Goal: Check status: Check status

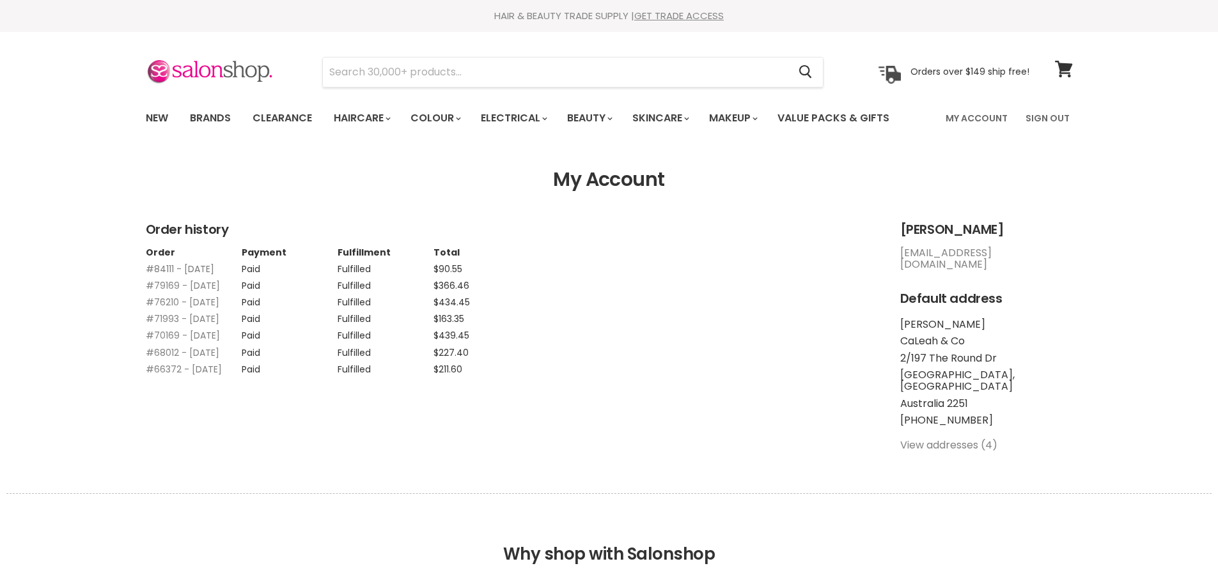
click at [183, 267] on link "#84111 - 09 Sep, 2025" at bounding box center [180, 269] width 68 height 13
click at [173, 342] on link "#70169 - [DATE]" at bounding box center [183, 335] width 74 height 13
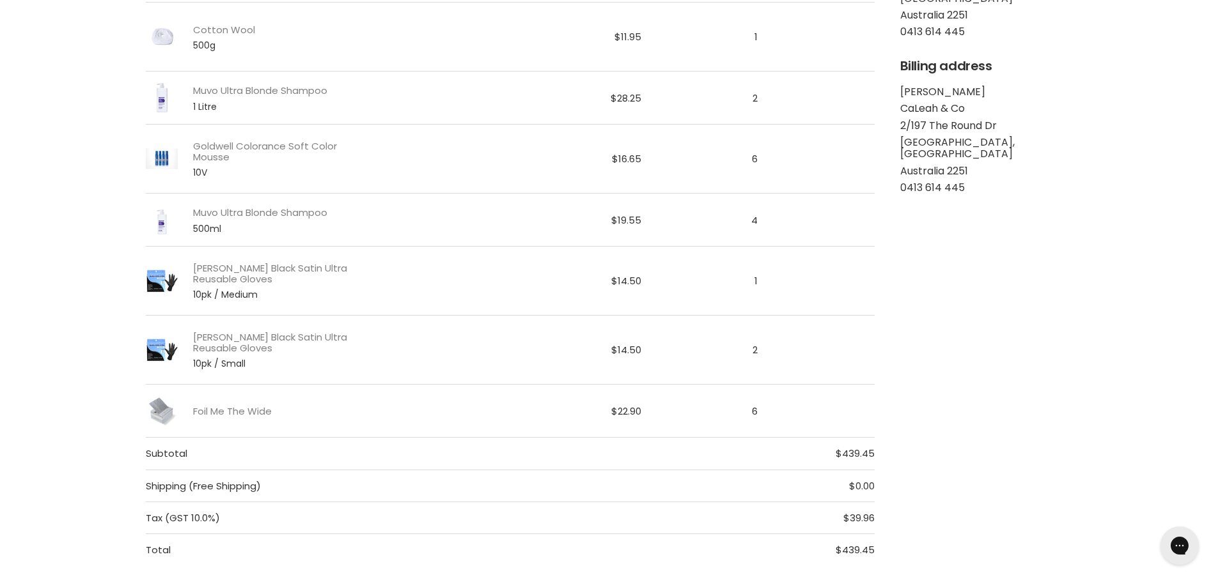
drag, startPoint x: 646, startPoint y: 219, endPoint x: 598, endPoint y: 218, distance: 48.6
click at [598, 218] on tr "Muvo Ultra Blonde Shampoo 500ml $19.55 4" at bounding box center [510, 220] width 729 height 53
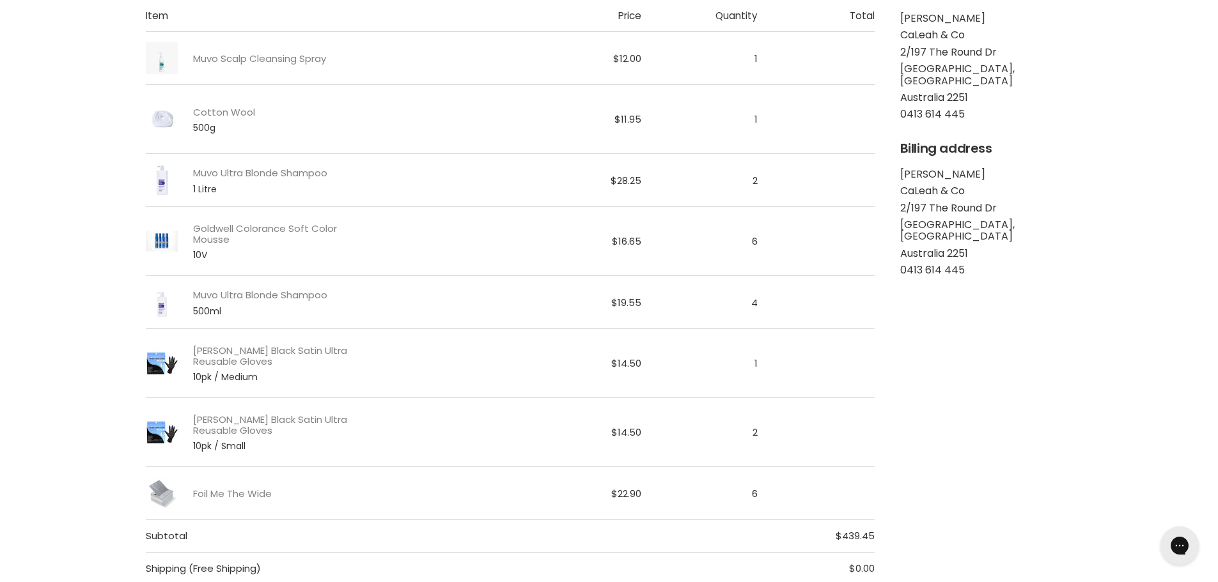
scroll to position [64, 0]
